Goal: Transaction & Acquisition: Purchase product/service

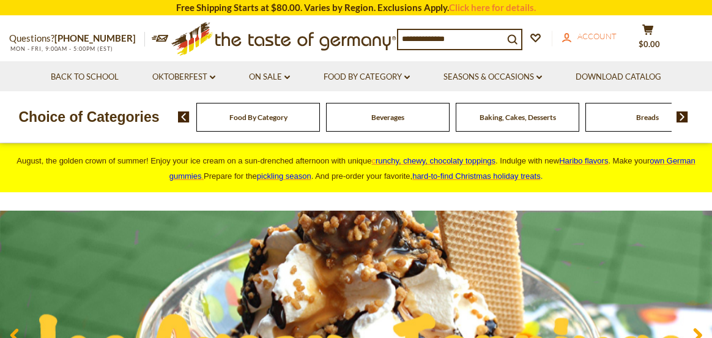
click at [604, 38] on span "Account" at bounding box center [596, 36] width 39 height 10
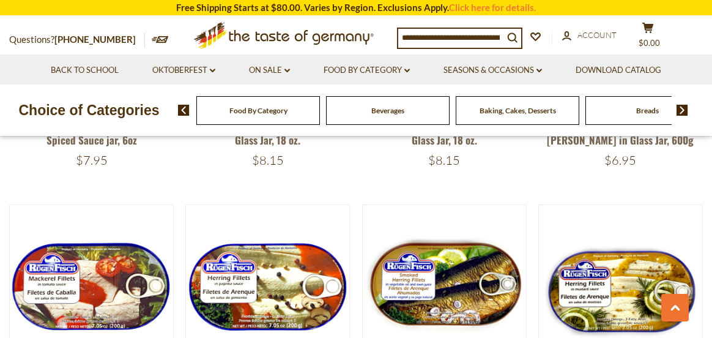
scroll to position [856, 0]
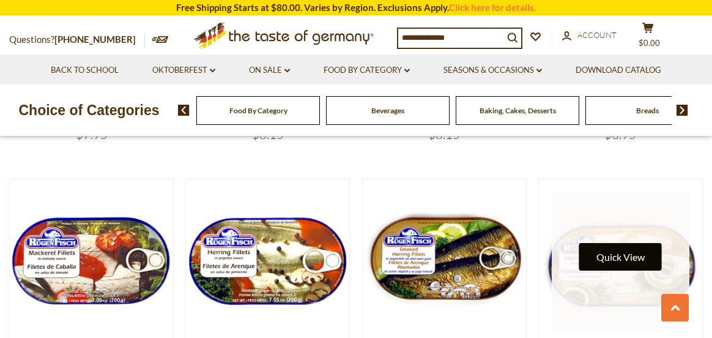
click at [635, 243] on button "Quick View" at bounding box center [620, 257] width 83 height 28
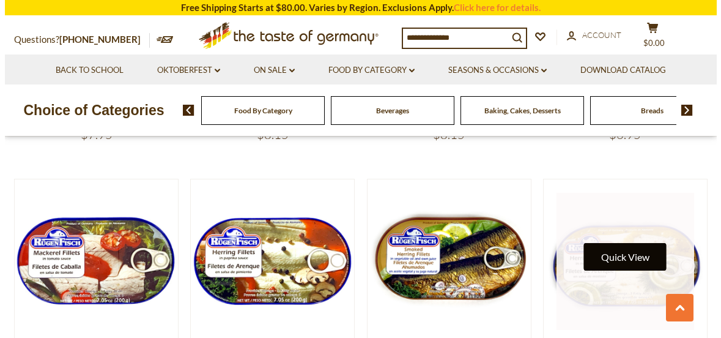
scroll to position [860, 0]
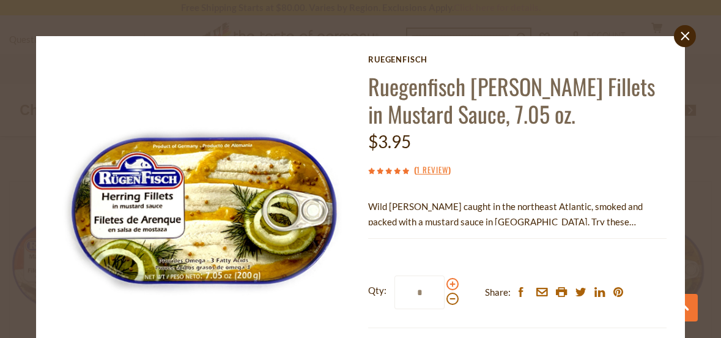
click at [446, 283] on span at bounding box center [452, 284] width 12 height 12
click at [445, 283] on input "*" at bounding box center [419, 292] width 50 height 34
click at [446, 283] on span at bounding box center [452, 284] width 12 height 12
click at [445, 283] on input "*" at bounding box center [419, 292] width 50 height 34
click at [446, 283] on span at bounding box center [452, 284] width 12 height 12
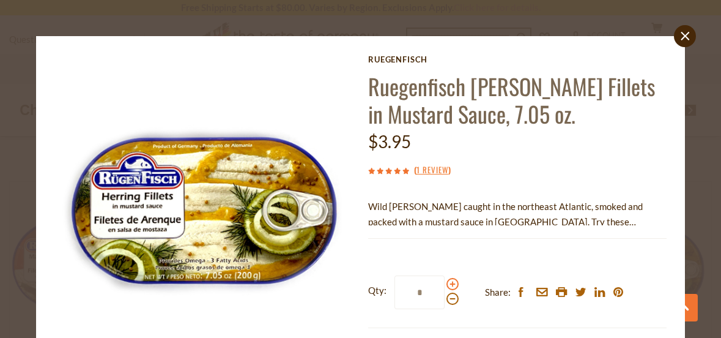
click at [445, 283] on input "*" at bounding box center [419, 292] width 50 height 34
type input "*"
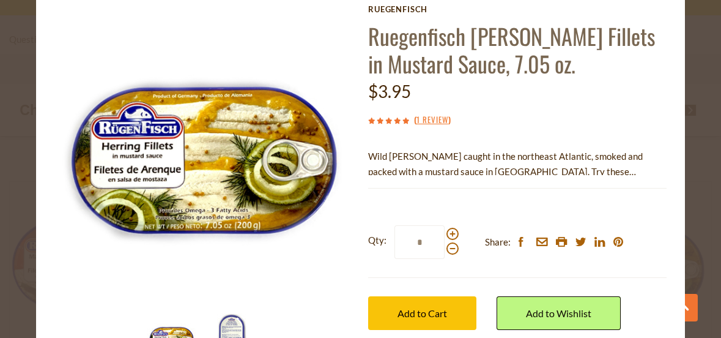
scroll to position [61, 0]
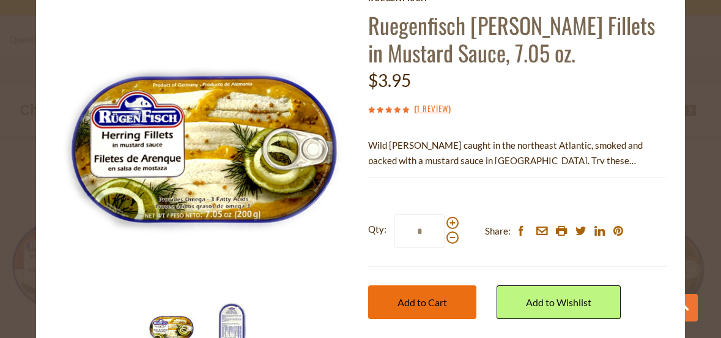
click at [423, 301] on span "Add to Cart" at bounding box center [423, 302] width 50 height 12
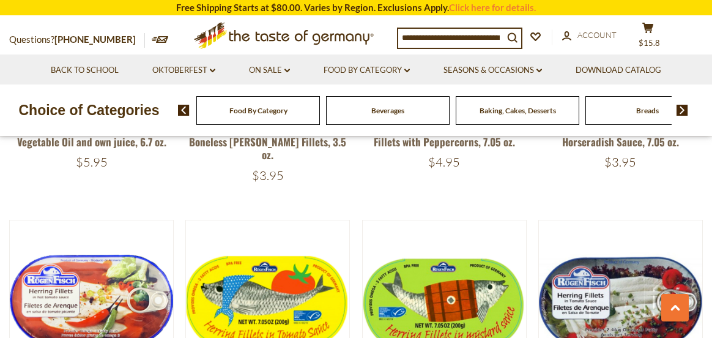
scroll to position [1468, 0]
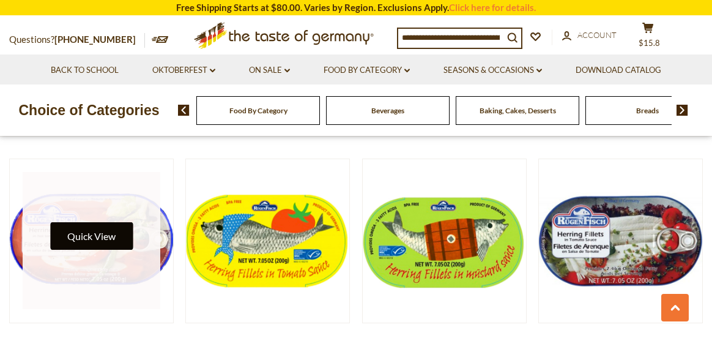
click at [105, 222] on button "Quick View" at bounding box center [91, 236] width 83 height 28
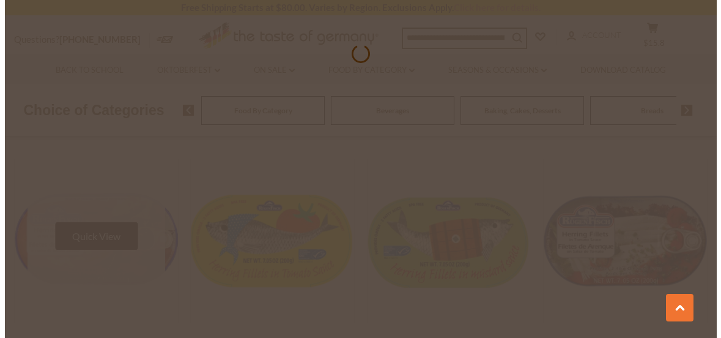
scroll to position [1476, 0]
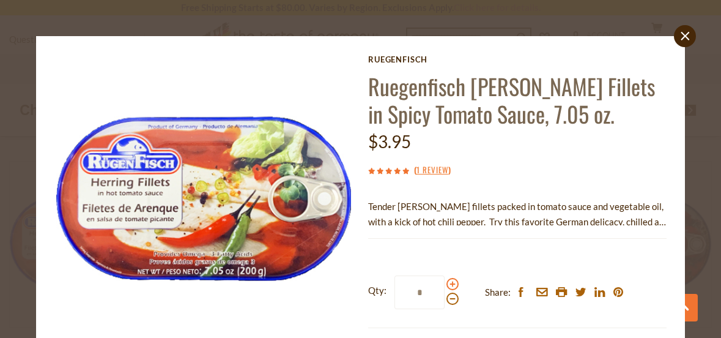
click at [448, 283] on span at bounding box center [452, 284] width 12 height 12
click at [445, 283] on input "*" at bounding box center [419, 292] width 50 height 34
click at [448, 283] on span at bounding box center [452, 284] width 12 height 12
click at [445, 283] on input "*" at bounding box center [419, 292] width 50 height 34
click at [448, 283] on span at bounding box center [452, 284] width 12 height 12
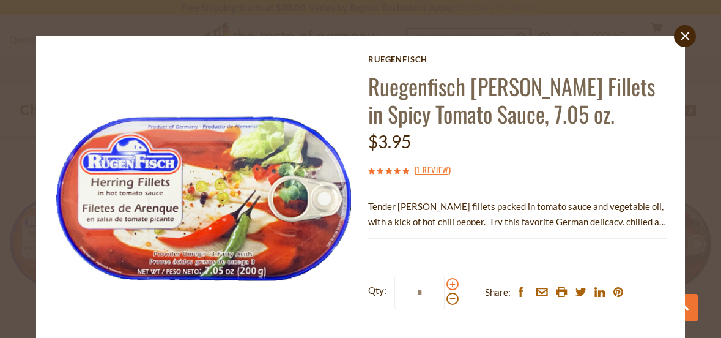
click at [445, 283] on input "*" at bounding box center [419, 292] width 50 height 34
type input "*"
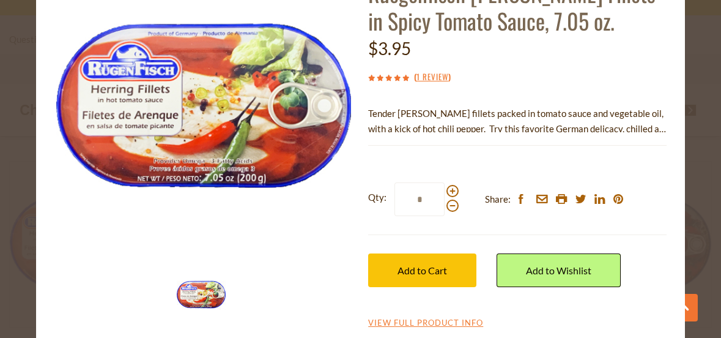
scroll to position [103, 0]
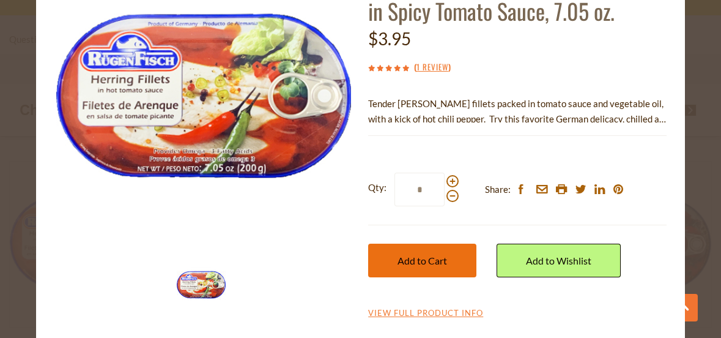
click at [433, 260] on span "Add to Cart" at bounding box center [423, 260] width 50 height 12
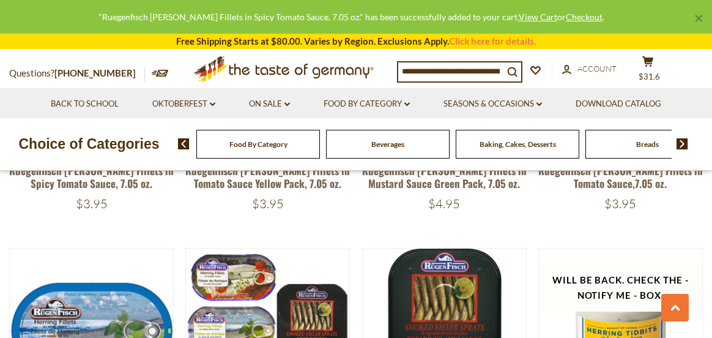
scroll to position [1712, 0]
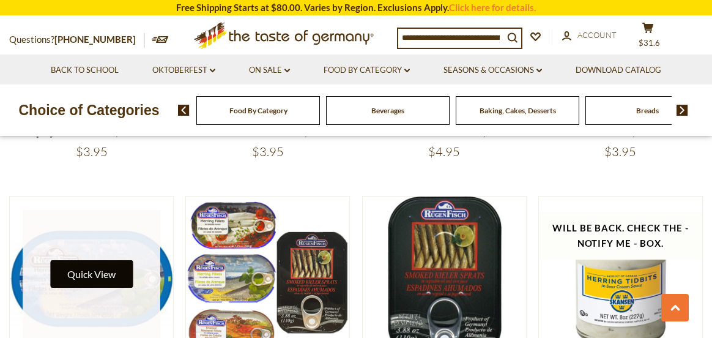
click at [103, 260] on button "Quick View" at bounding box center [91, 274] width 83 height 28
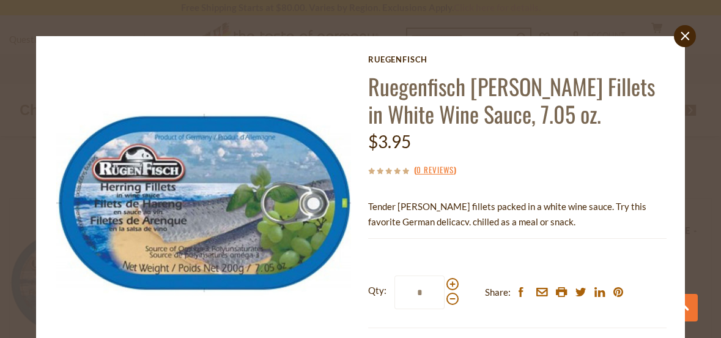
scroll to position [103, 0]
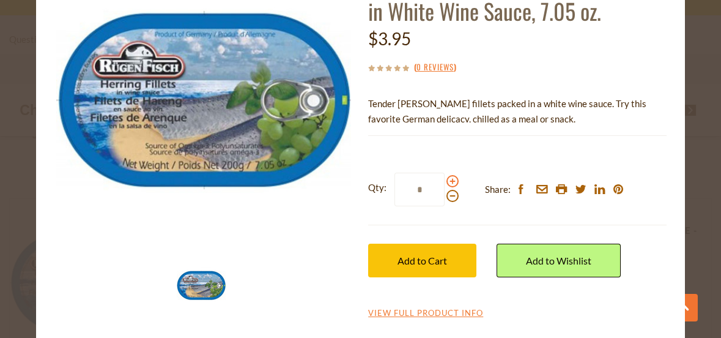
click at [446, 182] on span at bounding box center [452, 181] width 12 height 12
click at [445, 182] on input "*" at bounding box center [419, 189] width 50 height 34
click at [446, 182] on span at bounding box center [452, 181] width 12 height 12
click at [445, 182] on input "*" at bounding box center [419, 189] width 50 height 34
click at [446, 182] on span at bounding box center [452, 181] width 12 height 12
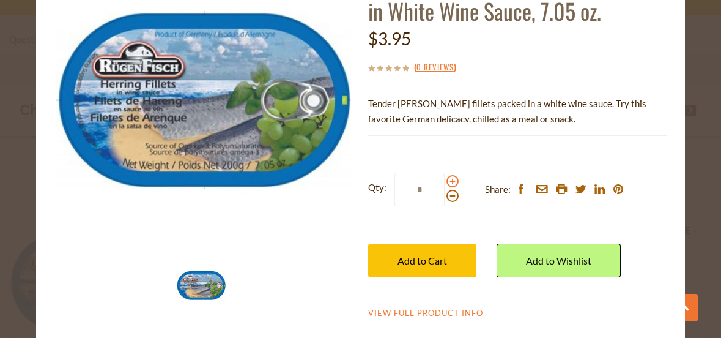
click at [445, 182] on input "*" at bounding box center [419, 189] width 50 height 34
type input "*"
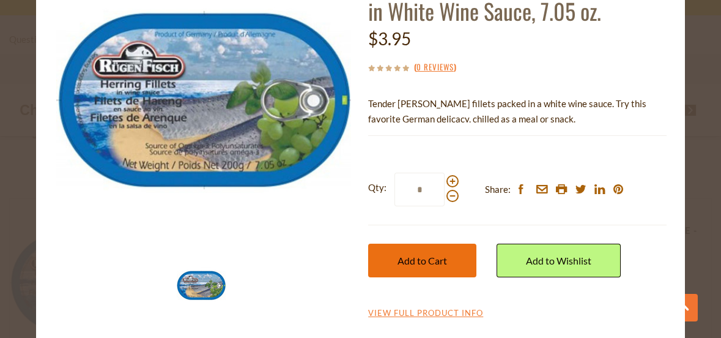
click at [404, 257] on span "Add to Cart" at bounding box center [423, 260] width 50 height 12
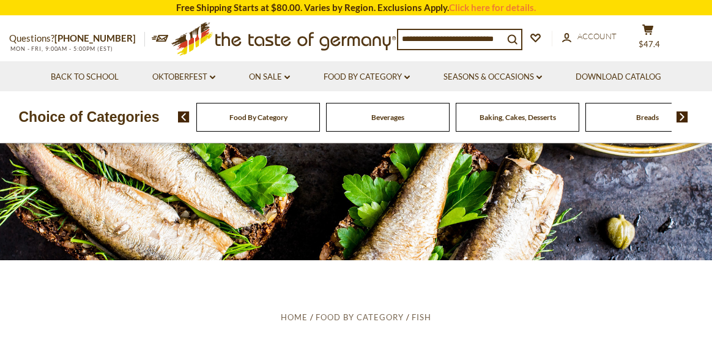
scroll to position [0, 0]
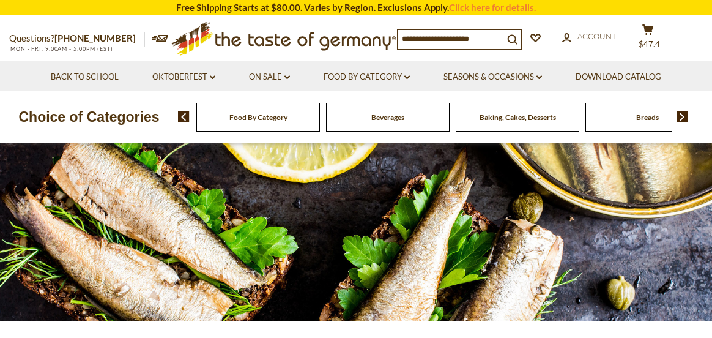
click at [683, 114] on img at bounding box center [682, 116] width 12 height 11
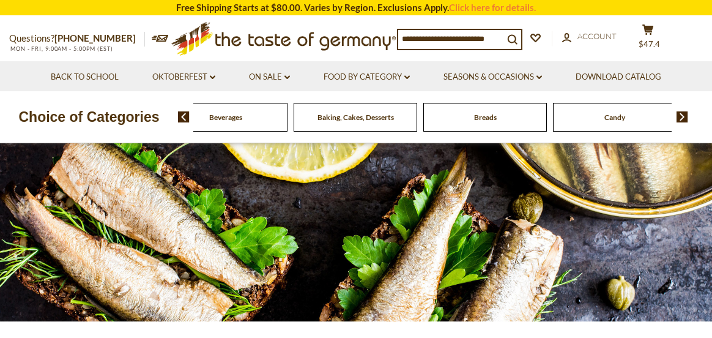
click at [683, 114] on img at bounding box center [682, 116] width 12 height 11
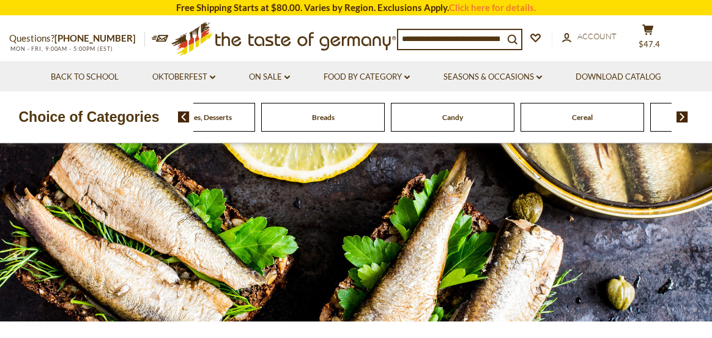
click at [683, 114] on img at bounding box center [682, 116] width 12 height 11
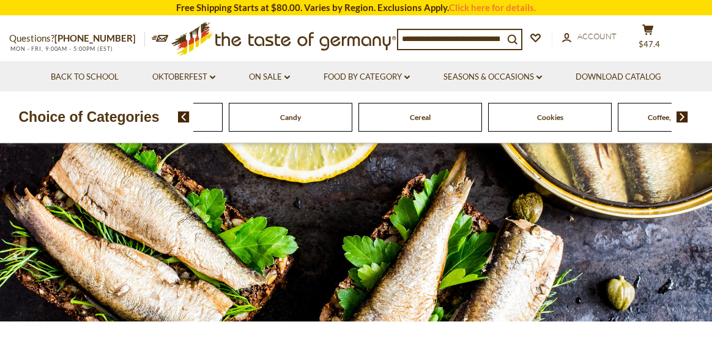
click at [683, 114] on img at bounding box center [682, 116] width 12 height 11
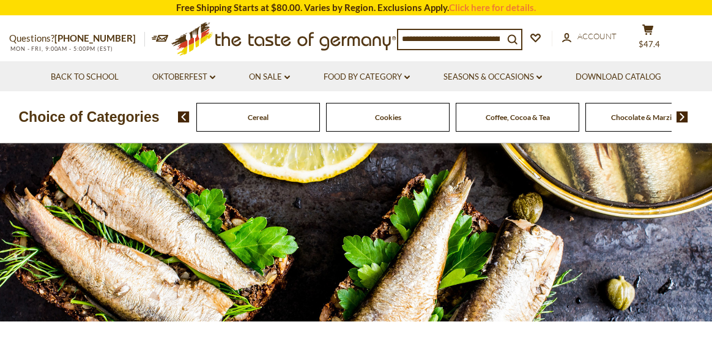
click at [683, 114] on img at bounding box center [682, 116] width 12 height 11
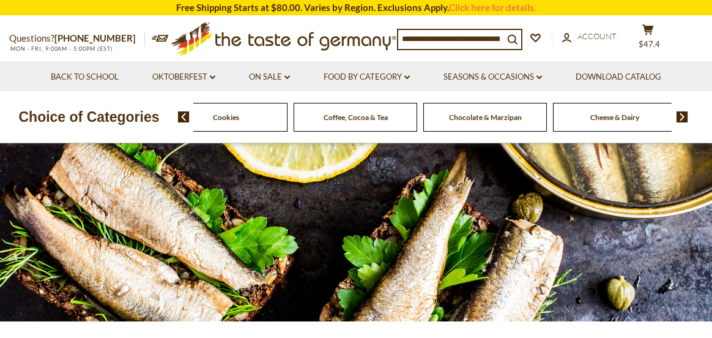
click at [683, 114] on img at bounding box center [682, 116] width 12 height 11
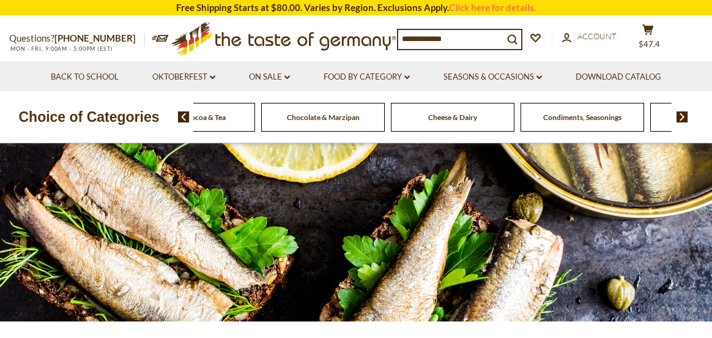
click at [567, 114] on span "Condiments, Seasonings" at bounding box center [582, 117] width 78 height 9
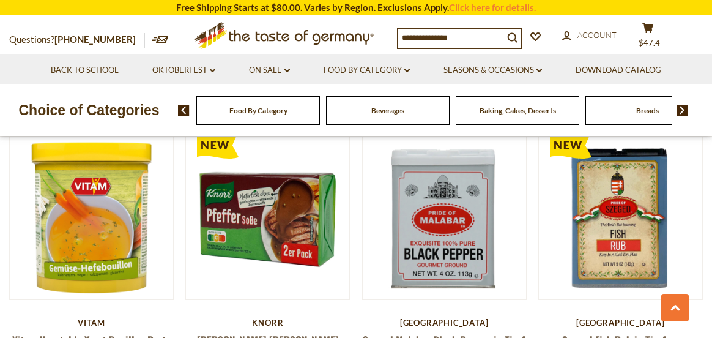
scroll to position [917, 0]
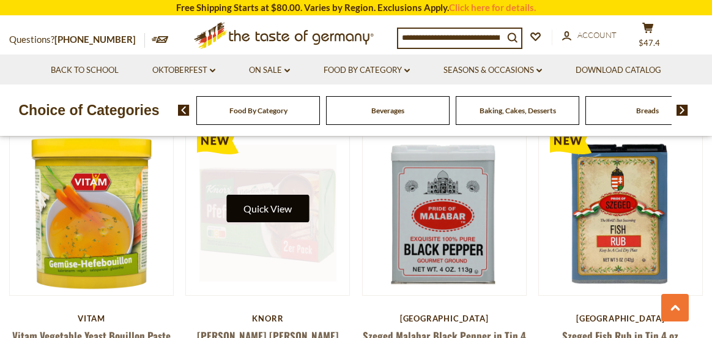
click at [260, 194] on button "Quick View" at bounding box center [267, 208] width 83 height 28
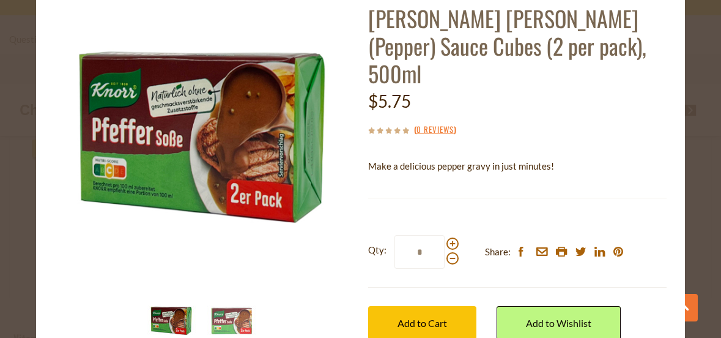
scroll to position [103, 0]
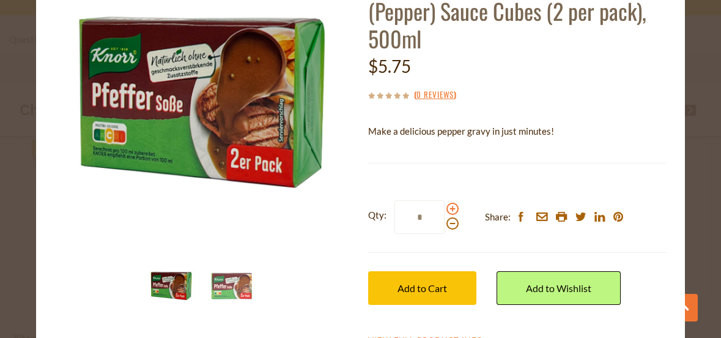
click at [449, 202] on span at bounding box center [452, 208] width 12 height 12
click at [445, 200] on input "*" at bounding box center [419, 217] width 50 height 34
type input "*"
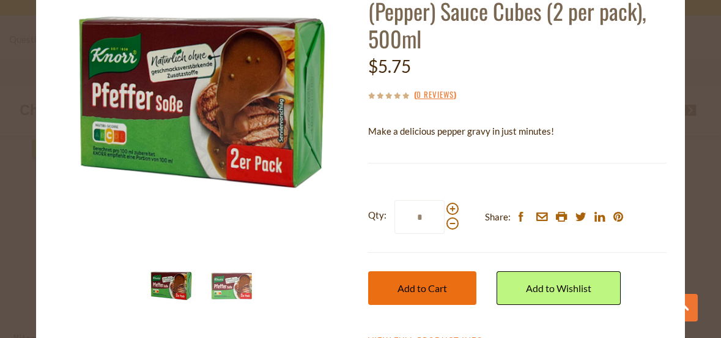
click at [421, 282] on span "Add to Cart" at bounding box center [423, 288] width 50 height 12
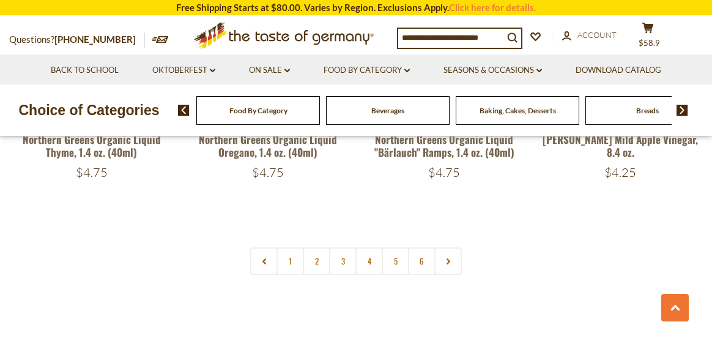
scroll to position [2813, 0]
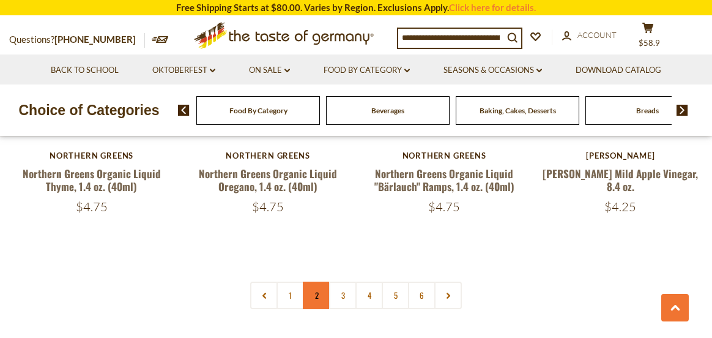
click at [314, 281] on link "2" at bounding box center [317, 295] width 28 height 28
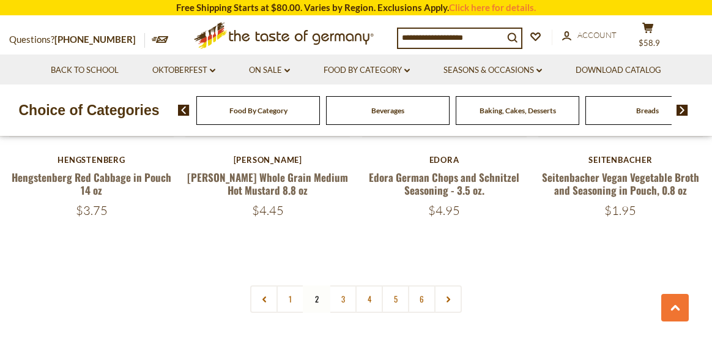
scroll to position [2908, 0]
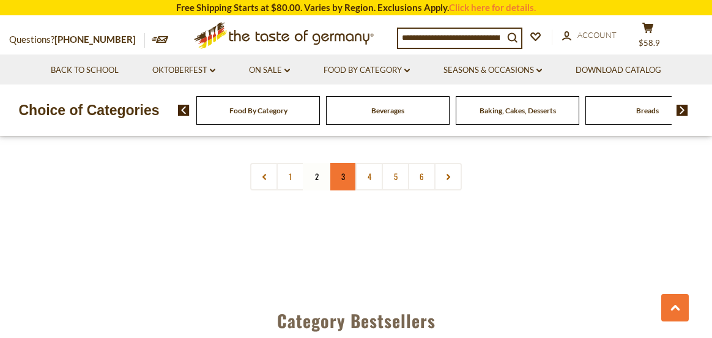
click at [341, 163] on link "3" at bounding box center [343, 177] width 28 height 28
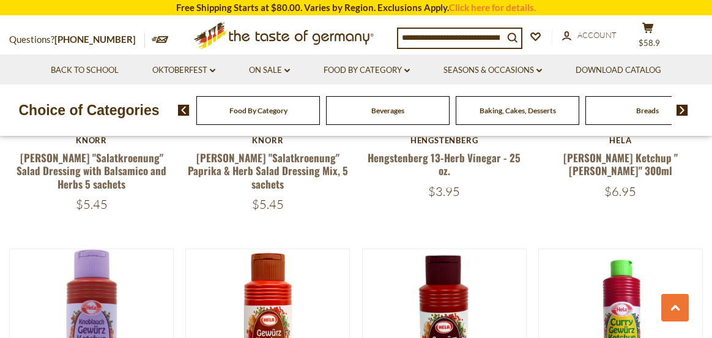
scroll to position [2052, 0]
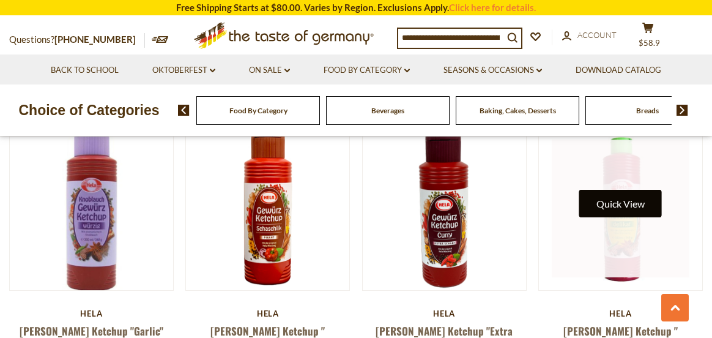
click at [632, 193] on button "Quick View" at bounding box center [620, 204] width 83 height 28
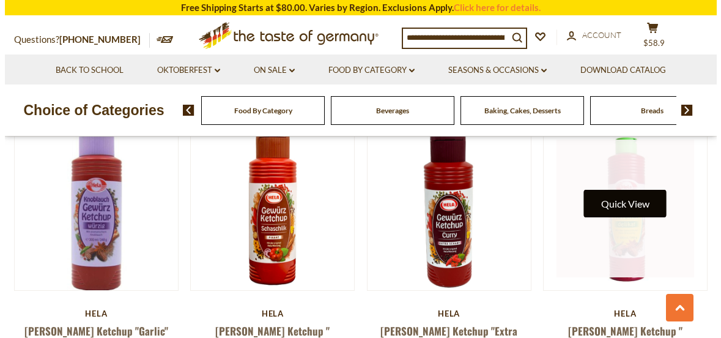
scroll to position [2067, 0]
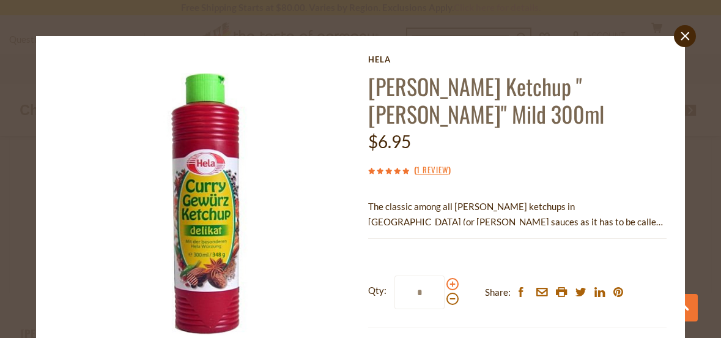
click at [446, 285] on span at bounding box center [452, 284] width 12 height 12
click at [445, 285] on input "*" at bounding box center [419, 292] width 50 height 34
type input "*"
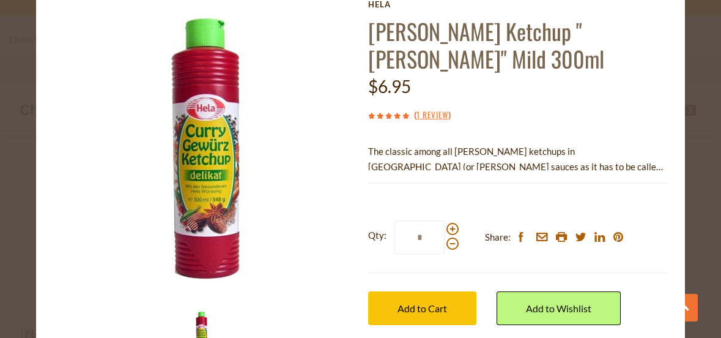
scroll to position [61, 0]
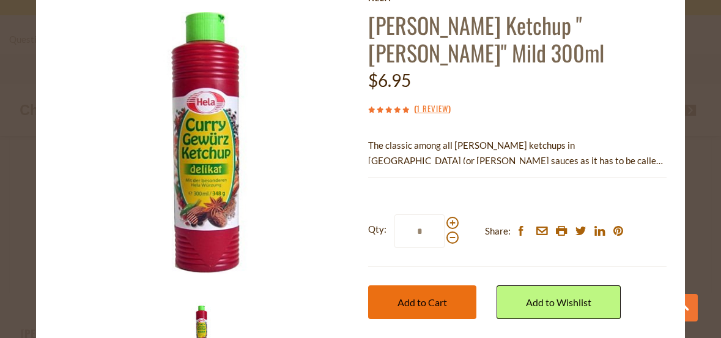
click at [437, 301] on span "Add to Cart" at bounding box center [423, 302] width 50 height 12
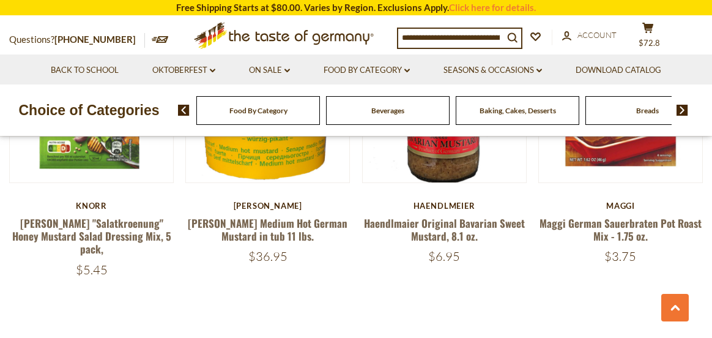
scroll to position [2786, 0]
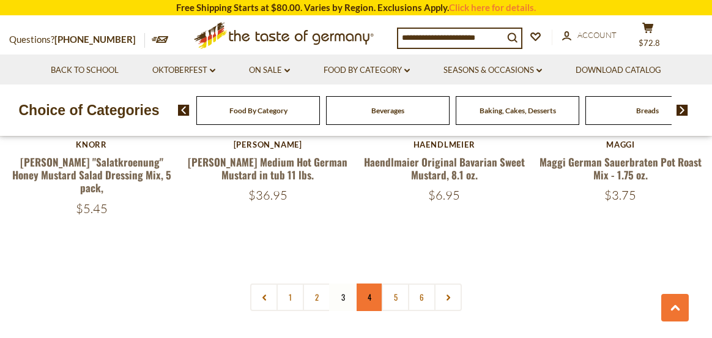
click at [367, 283] on link "4" at bounding box center [369, 297] width 28 height 28
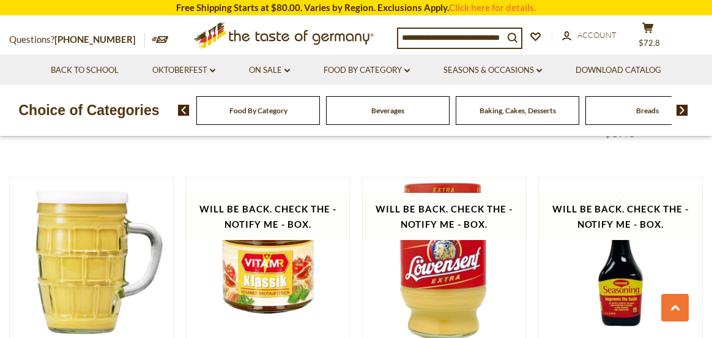
scroll to position [401, 0]
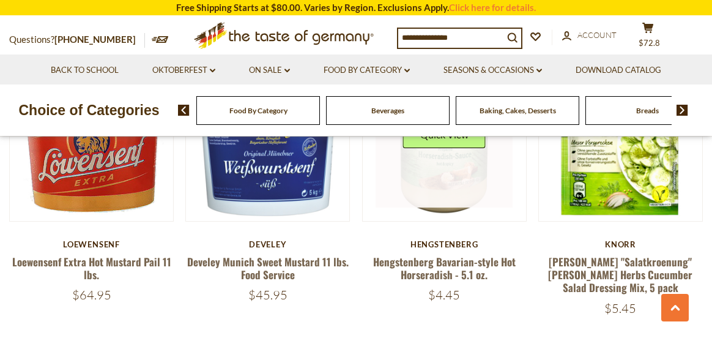
click at [440, 191] on link at bounding box center [443, 138] width 137 height 137
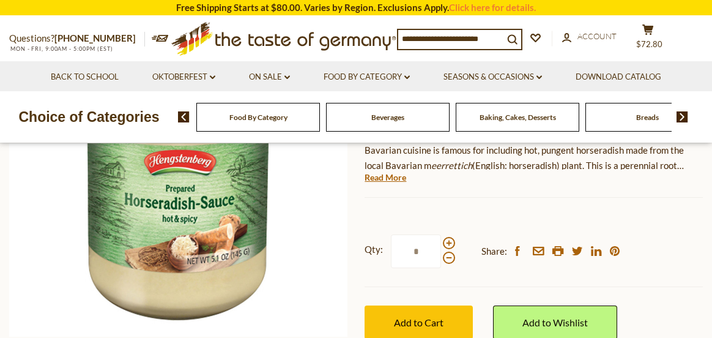
scroll to position [245, 0]
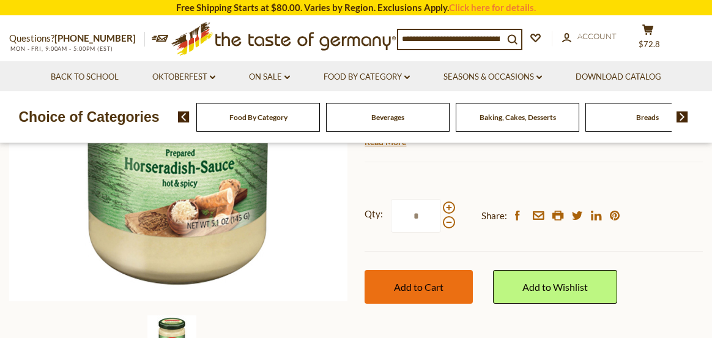
click at [434, 290] on span "Add to Cart" at bounding box center [419, 287] width 50 height 12
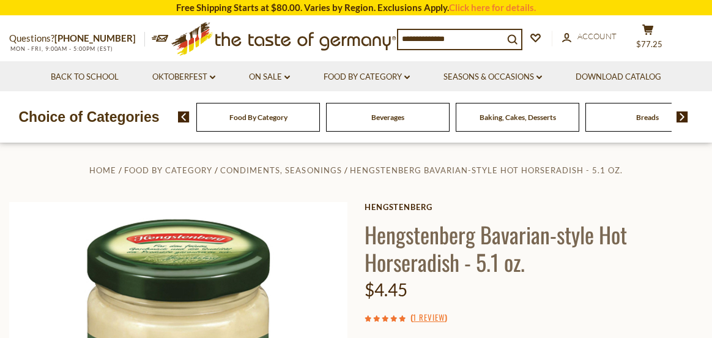
scroll to position [0, 0]
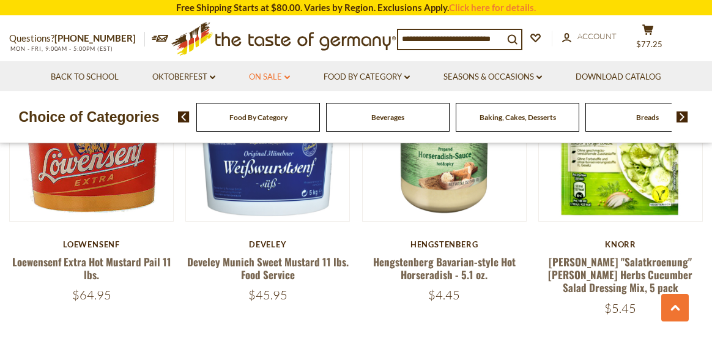
click at [271, 74] on link "On Sale dropdown_arrow" at bounding box center [269, 76] width 41 height 13
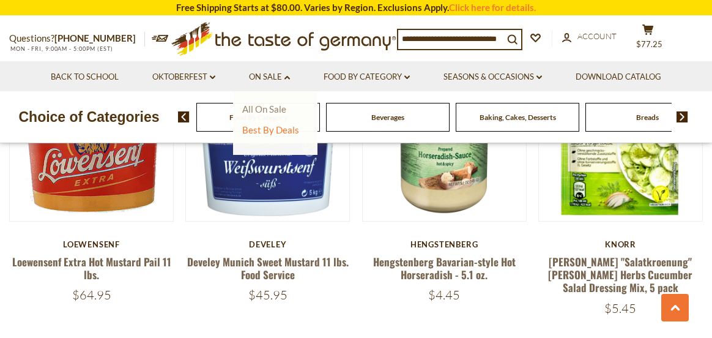
click at [265, 108] on link "All On Sale" at bounding box center [264, 108] width 44 height 11
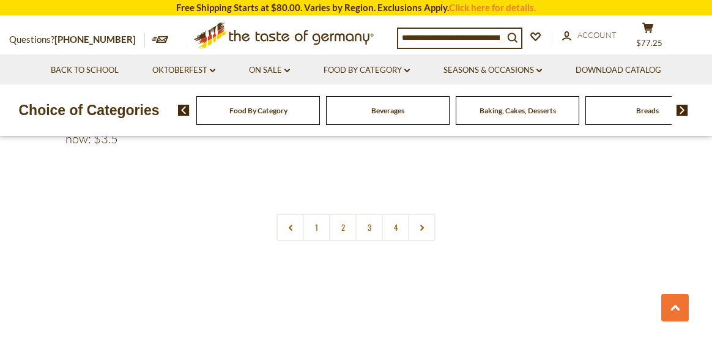
scroll to position [2874, 0]
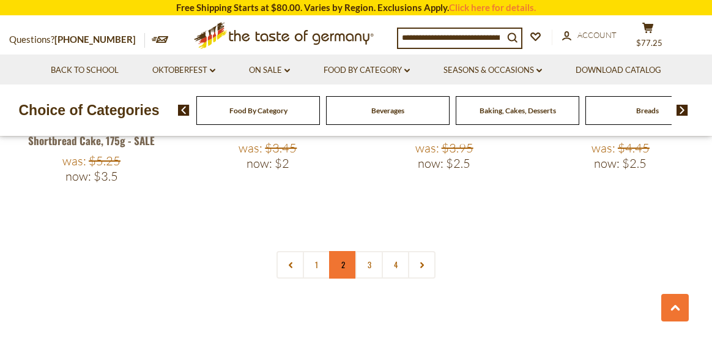
click at [343, 251] on link "2" at bounding box center [343, 265] width 28 height 28
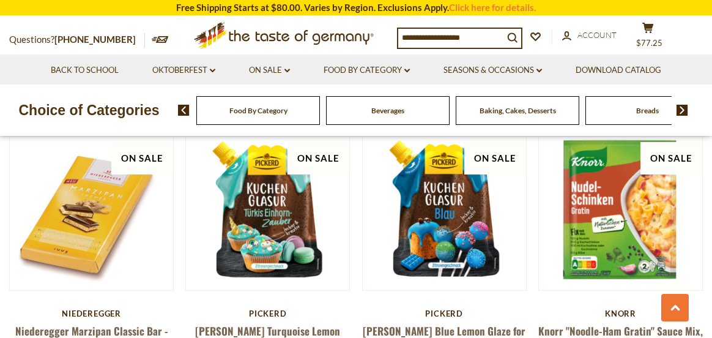
scroll to position [2608, 0]
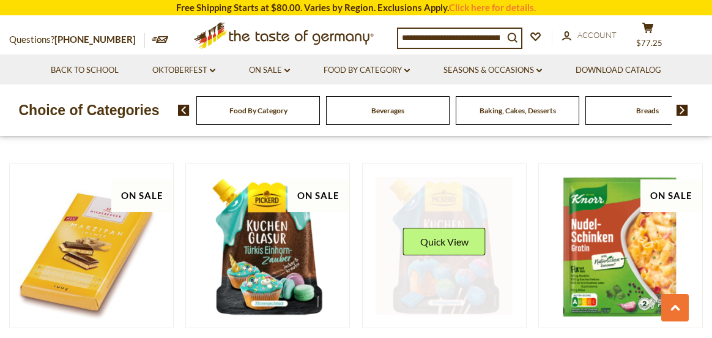
drag, startPoint x: 415, startPoint y: 204, endPoint x: 385, endPoint y: 165, distance: 49.8
click at [385, 177] on link at bounding box center [443, 245] width 137 height 137
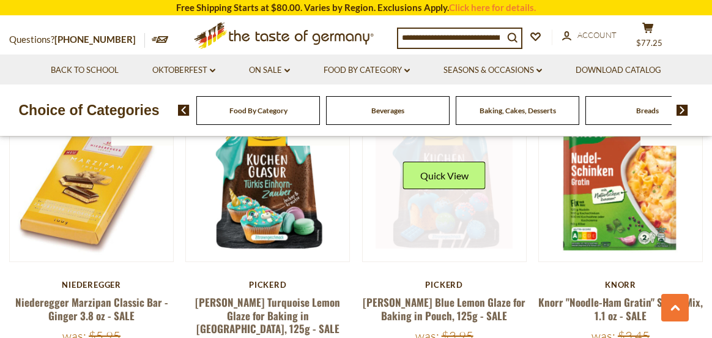
scroll to position [2730, 0]
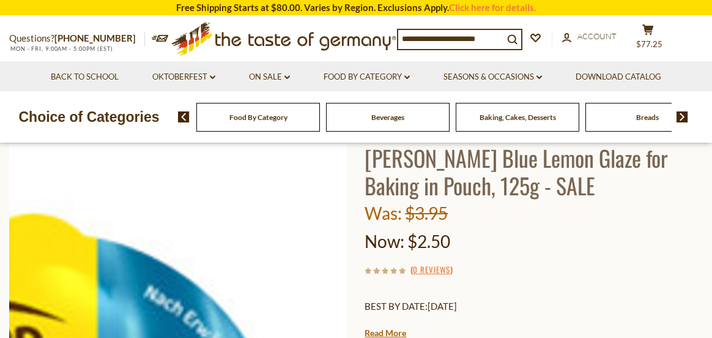
scroll to position [122, 0]
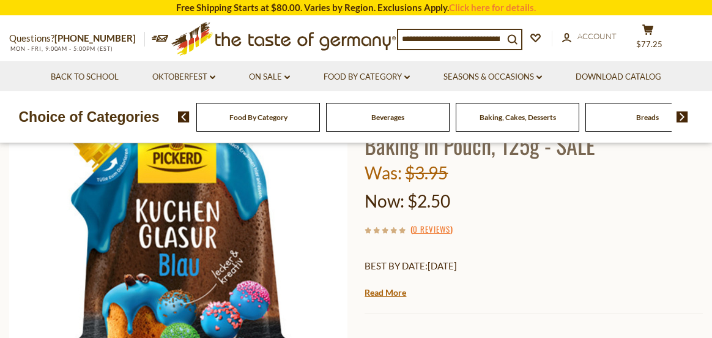
click at [523, 214] on div "Now: $2.50" at bounding box center [533, 201] width 338 height 29
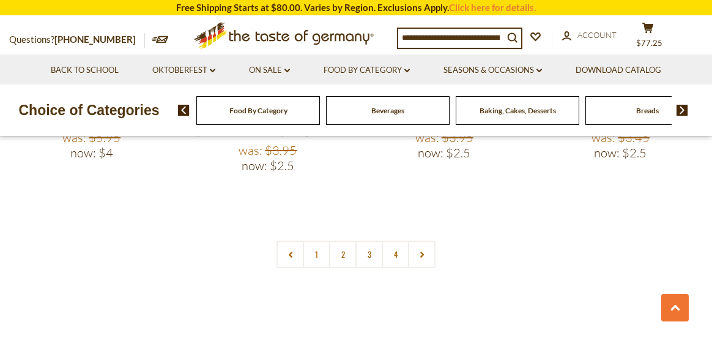
scroll to position [2852, 0]
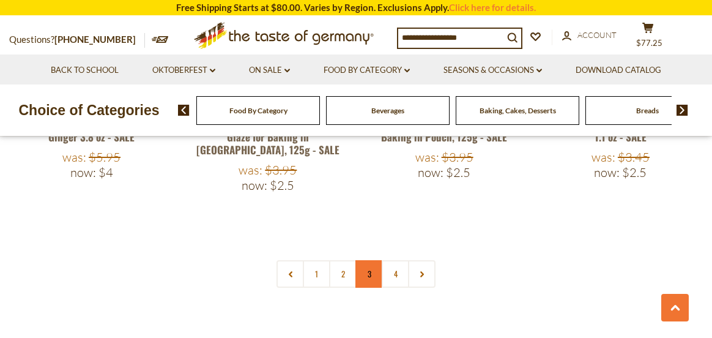
click at [366, 260] on link "3" at bounding box center [369, 274] width 28 height 28
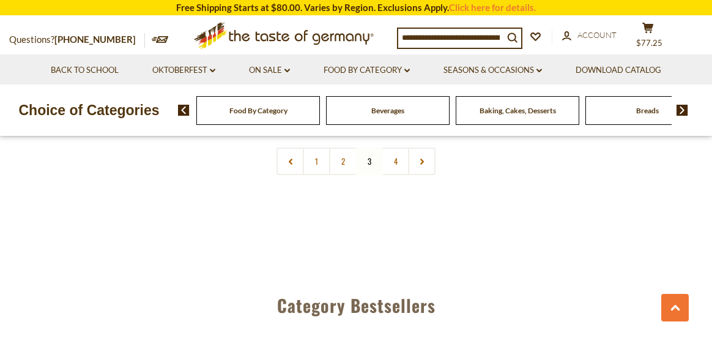
scroll to position [2975, 0]
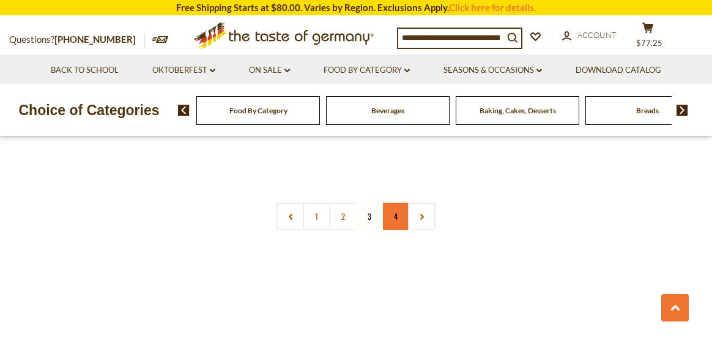
click at [396, 202] on link "4" at bounding box center [396, 216] width 28 height 28
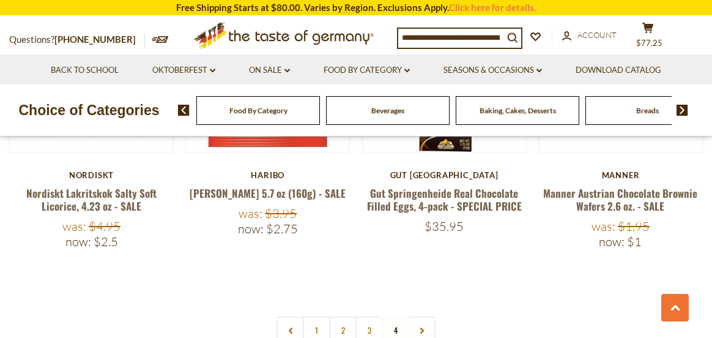
scroll to position [2547, 0]
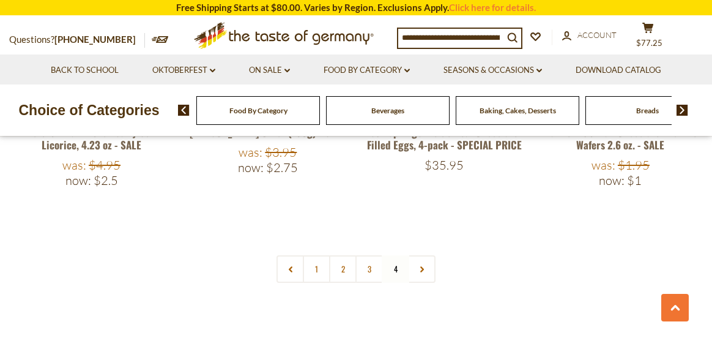
click at [681, 106] on img at bounding box center [682, 110] width 12 height 11
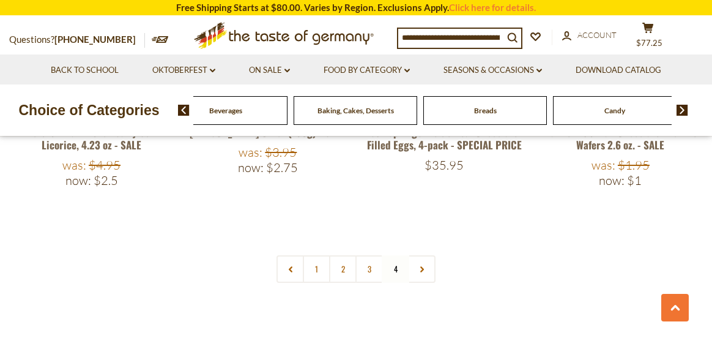
click at [681, 106] on img at bounding box center [682, 110] width 12 height 11
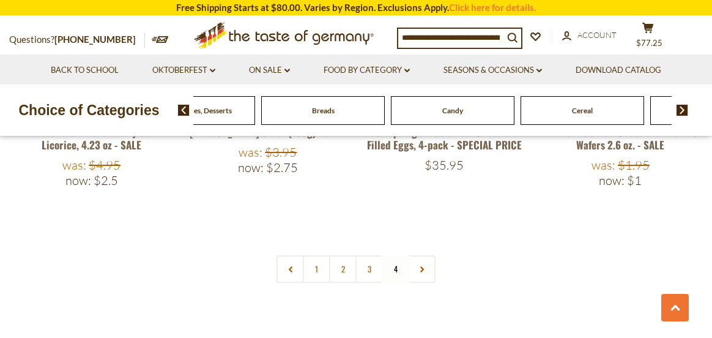
click at [681, 106] on img at bounding box center [682, 110] width 12 height 11
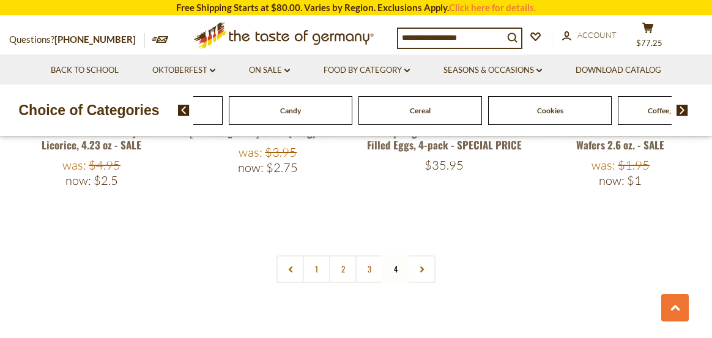
click at [681, 106] on img at bounding box center [682, 110] width 12 height 11
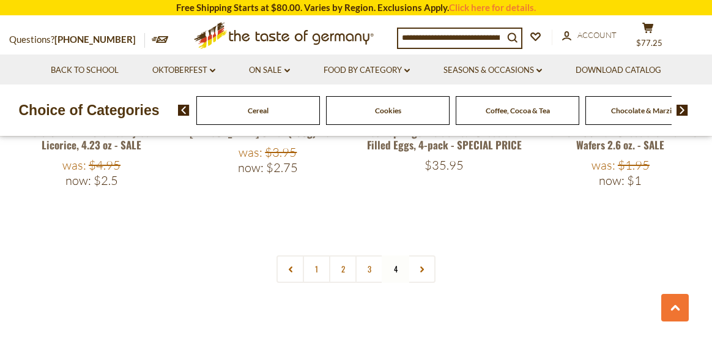
click at [681, 106] on img at bounding box center [682, 110] width 12 height 11
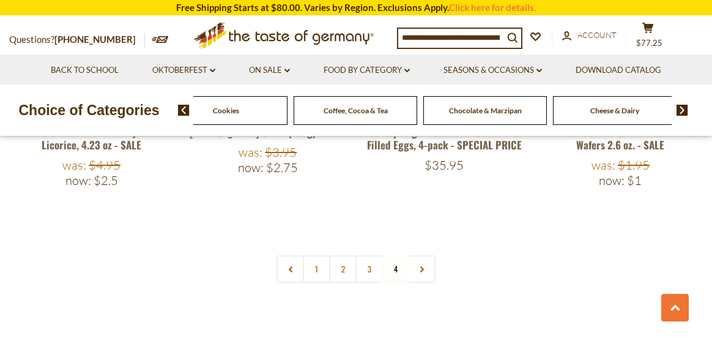
drag, startPoint x: 505, startPoint y: 116, endPoint x: 471, endPoint y: 111, distance: 33.9
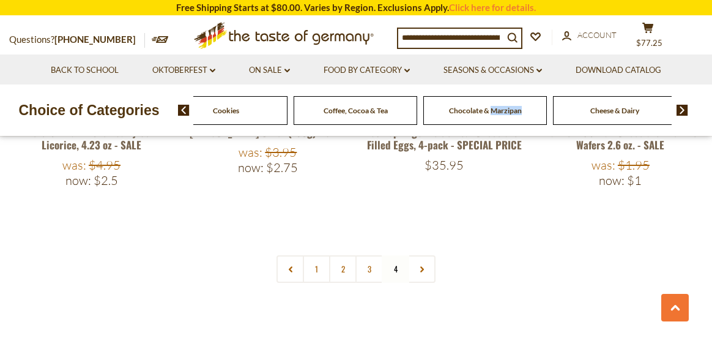
click at [471, 111] on span "Chocolate & Marzipan" at bounding box center [485, 110] width 73 height 9
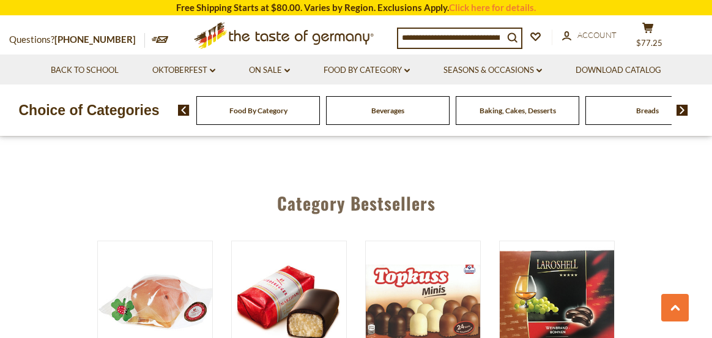
scroll to position [2905, 0]
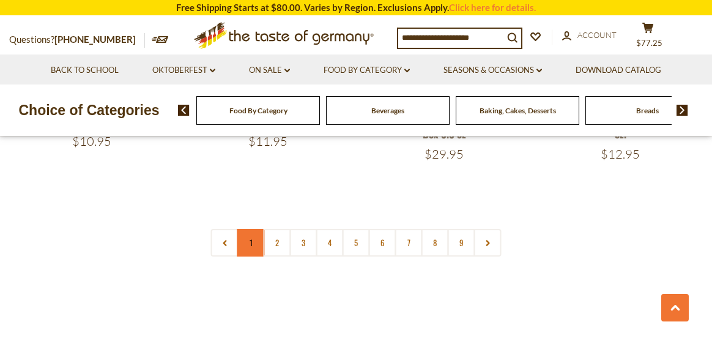
click at [252, 230] on link "1" at bounding box center [251, 243] width 28 height 28
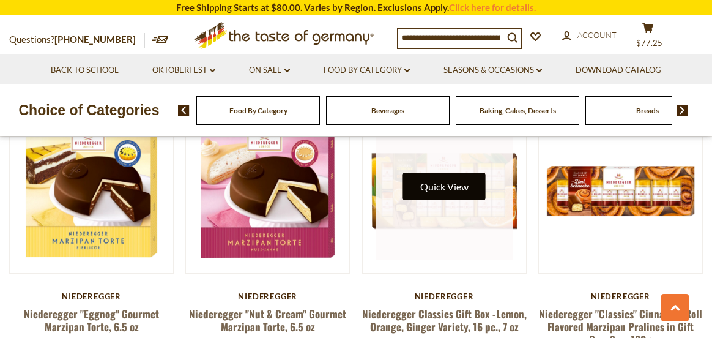
scroll to position [339, 0]
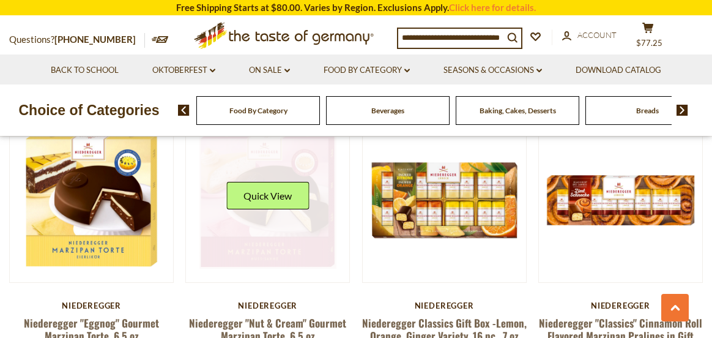
click at [268, 179] on link at bounding box center [267, 199] width 137 height 137
click at [282, 201] on button "Quick View" at bounding box center [267, 196] width 83 height 28
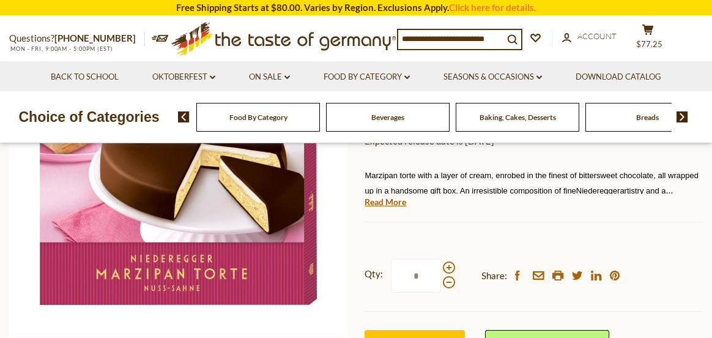
scroll to position [245, 0]
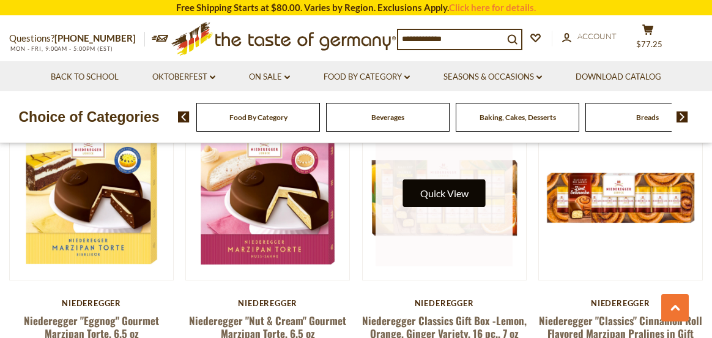
click at [460, 193] on button "Quick View" at bounding box center [444, 193] width 83 height 28
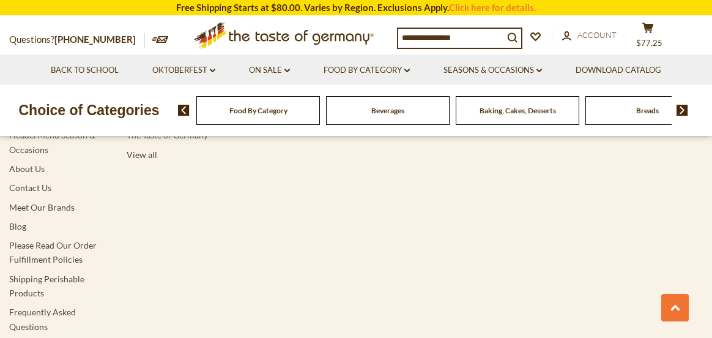
scroll to position [3755, 0]
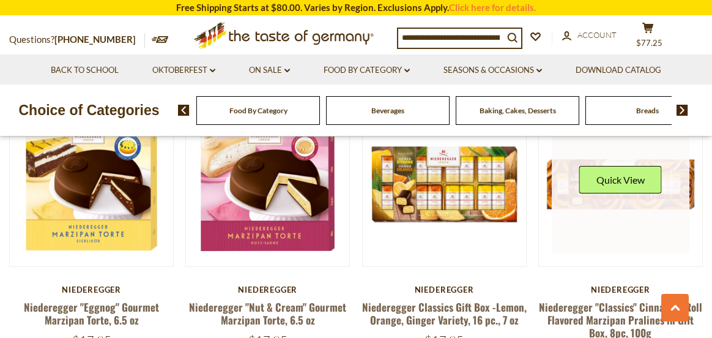
scroll to position [344, 0]
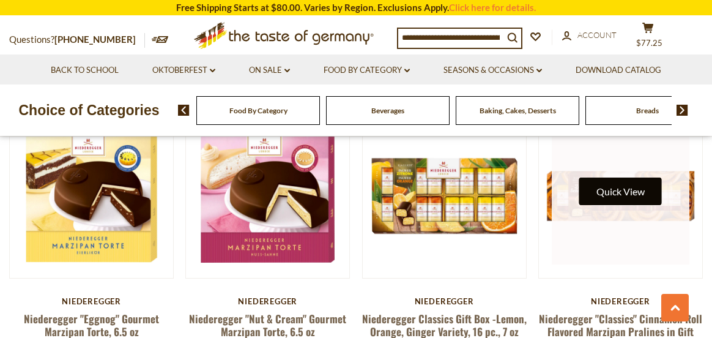
click at [630, 188] on button "Quick View" at bounding box center [620, 191] width 83 height 28
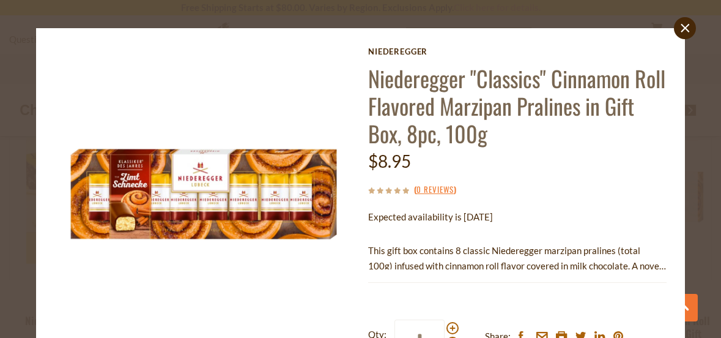
scroll to position [0, 0]
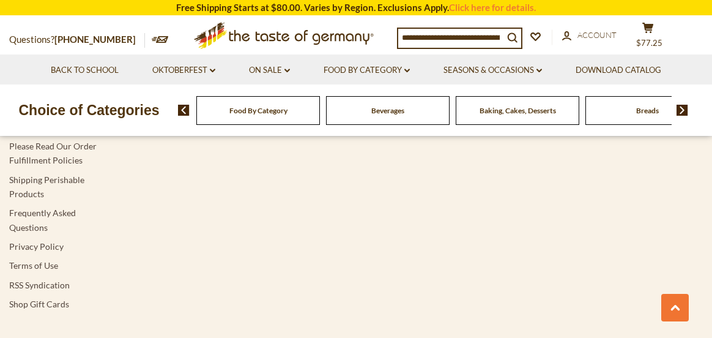
scroll to position [3877, 0]
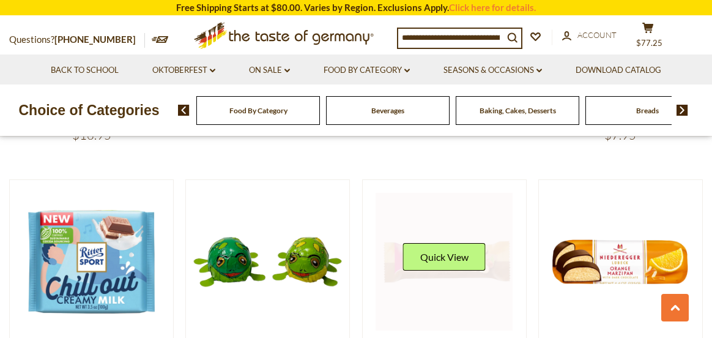
scroll to position [1753, 0]
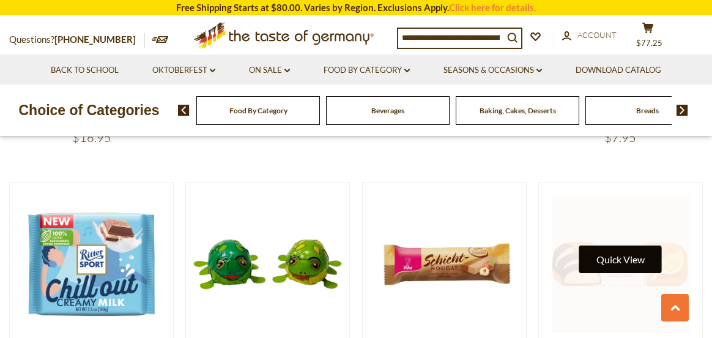
click at [629, 259] on button "Quick View" at bounding box center [620, 259] width 83 height 28
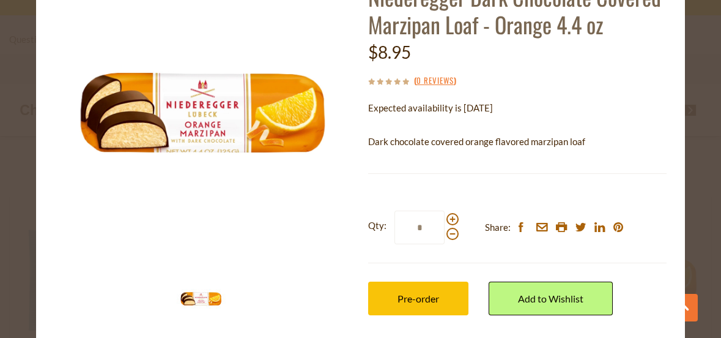
scroll to position [122, 0]
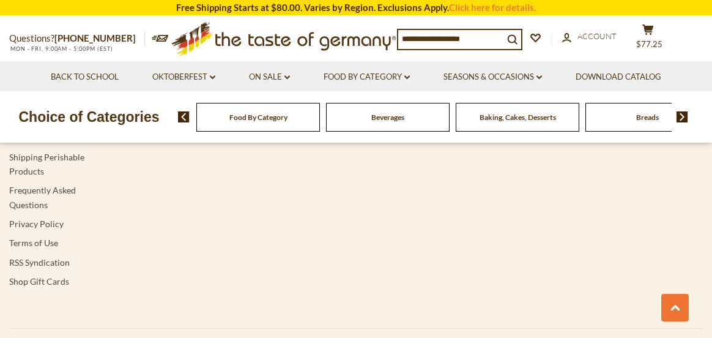
scroll to position [3877, 0]
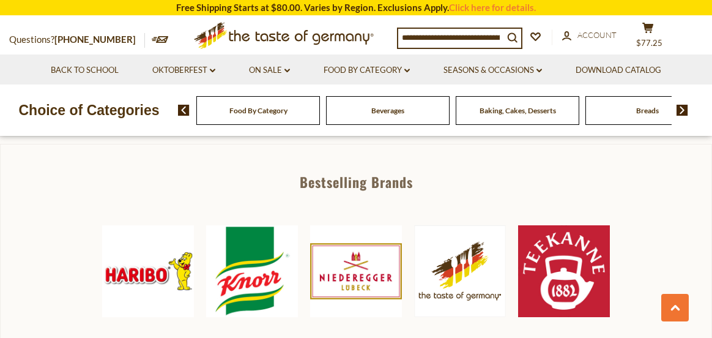
scroll to position [489, 0]
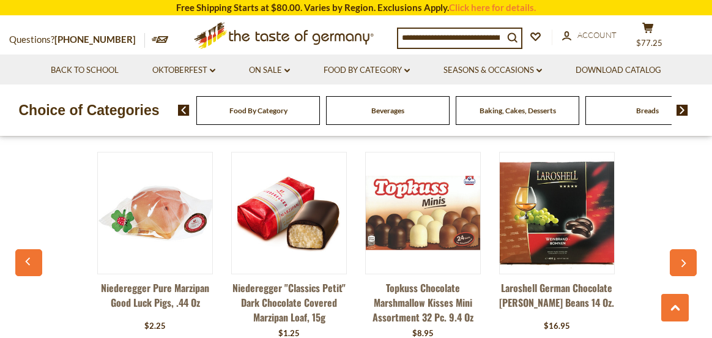
scroll to position [3165, 0]
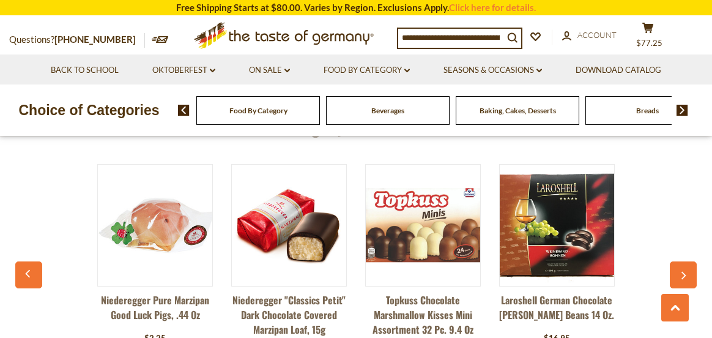
click at [419, 292] on link "Topkuss Chocolate Marshmallow Kisses Mini Assortment 32 pc. 9.4 oz" at bounding box center [423, 314] width 116 height 44
